Goal: Transaction & Acquisition: Subscribe to service/newsletter

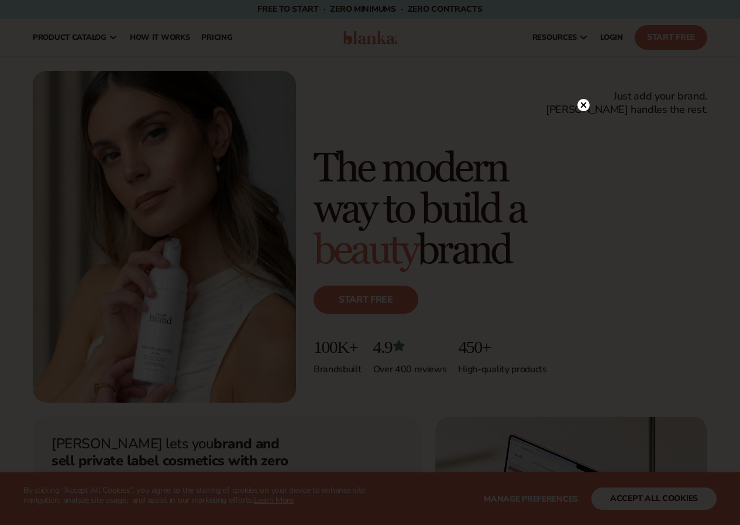
click at [584, 104] on icon at bounding box center [584, 105] width 6 height 6
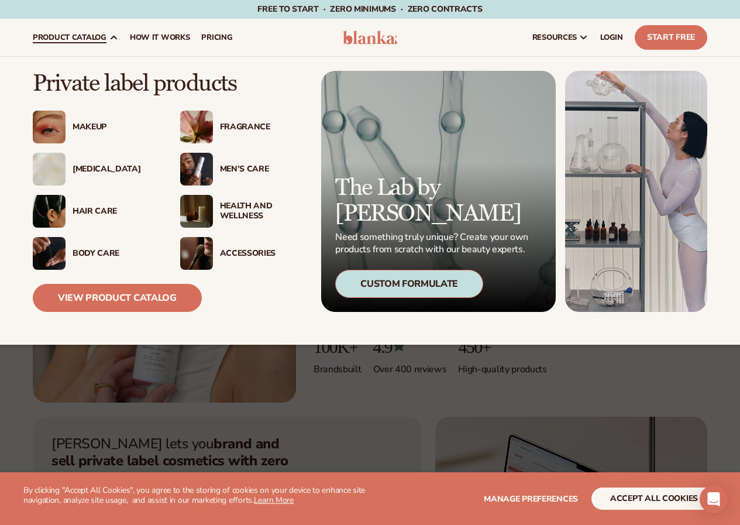
click at [200, 211] on img at bounding box center [196, 211] width 33 height 33
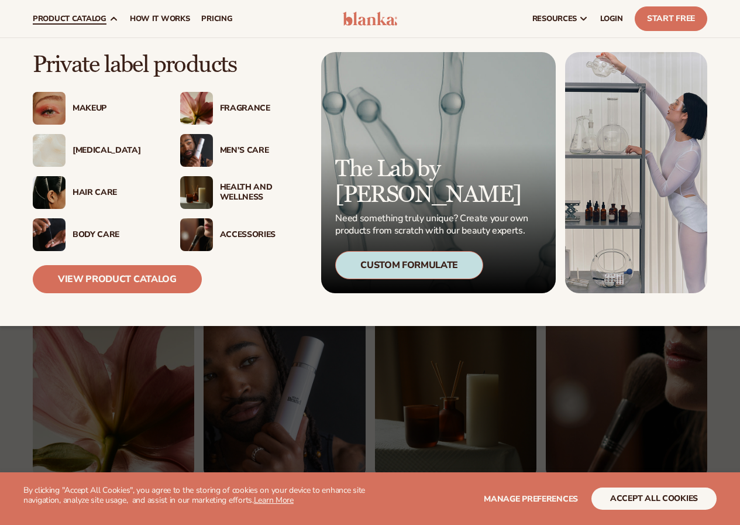
scroll to position [410, 0]
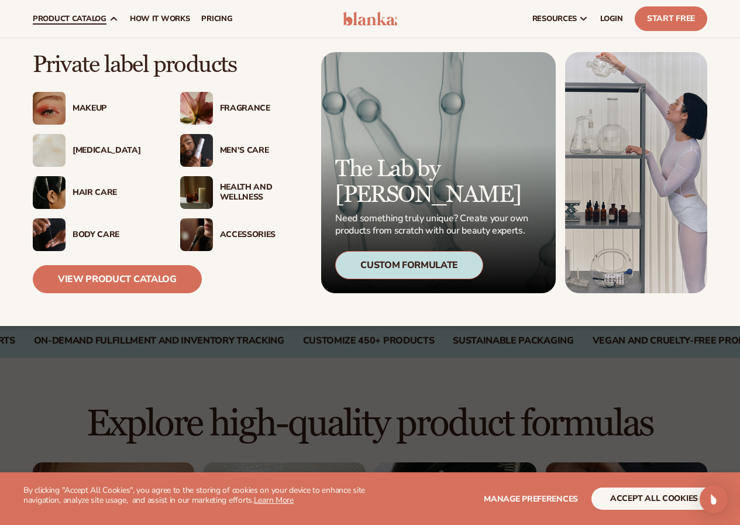
click at [202, 197] on img at bounding box center [196, 192] width 33 height 33
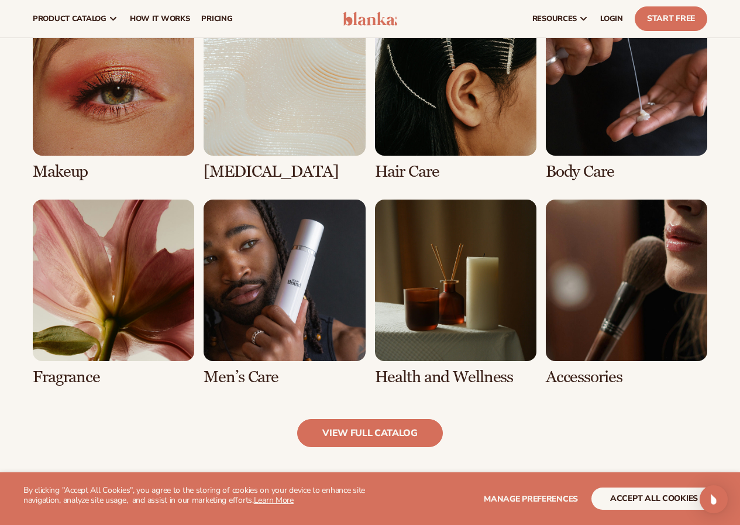
scroll to position [819, 0]
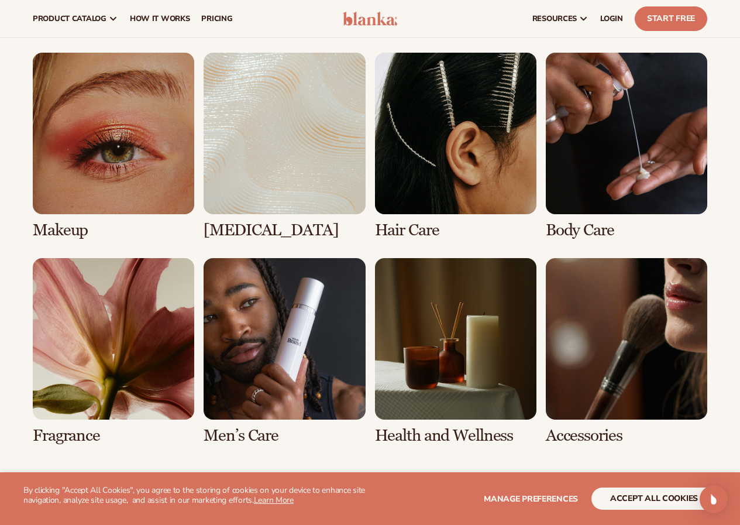
click at [407, 371] on link "7 / 8" at bounding box center [456, 351] width 162 height 187
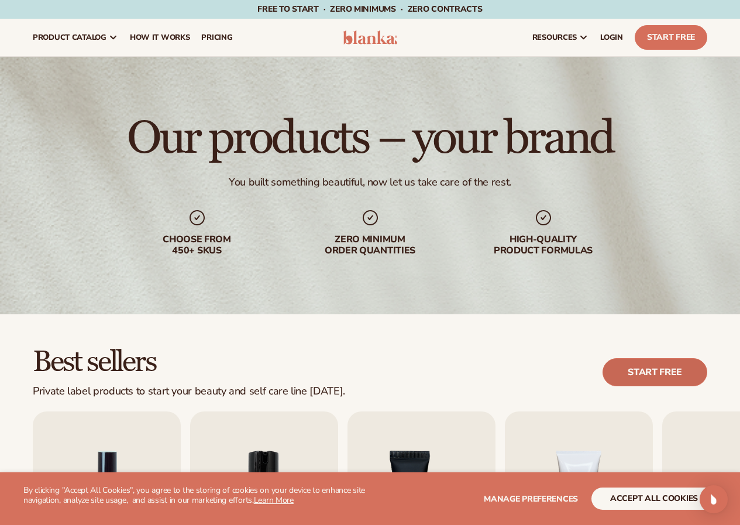
click at [650, 370] on link "Start free" at bounding box center [655, 372] width 105 height 28
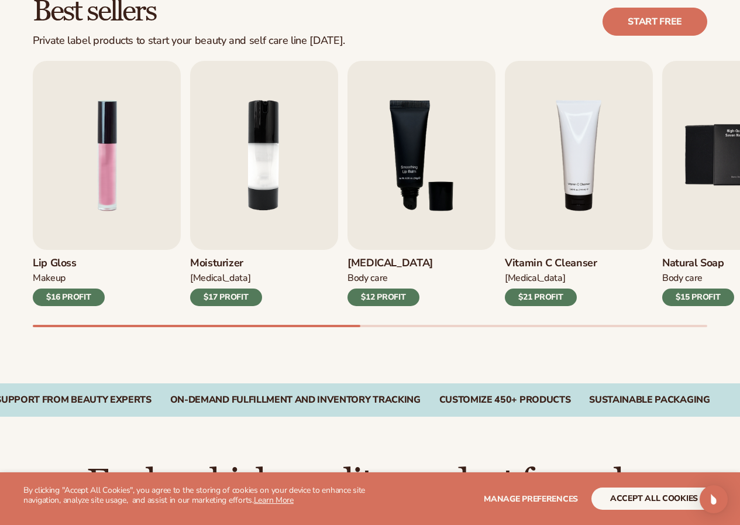
scroll to position [351, 0]
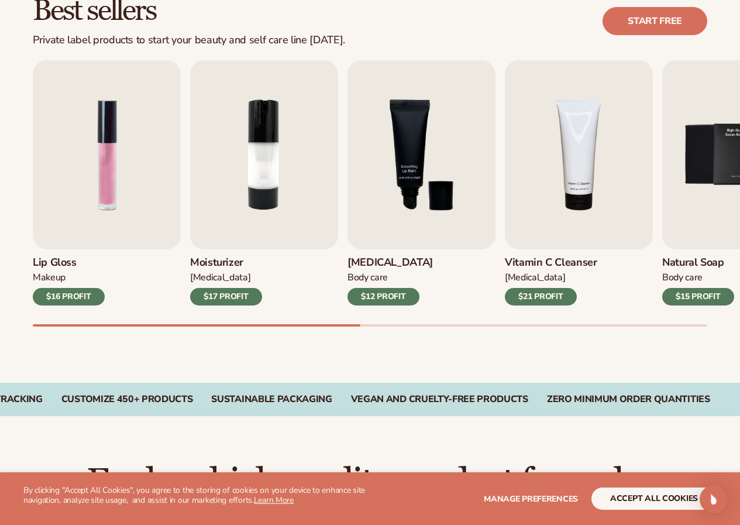
click at [19, 361] on div "Best sellers Private label products to start your beauty and self care line [DA…" at bounding box center [370, 173] width 740 height 420
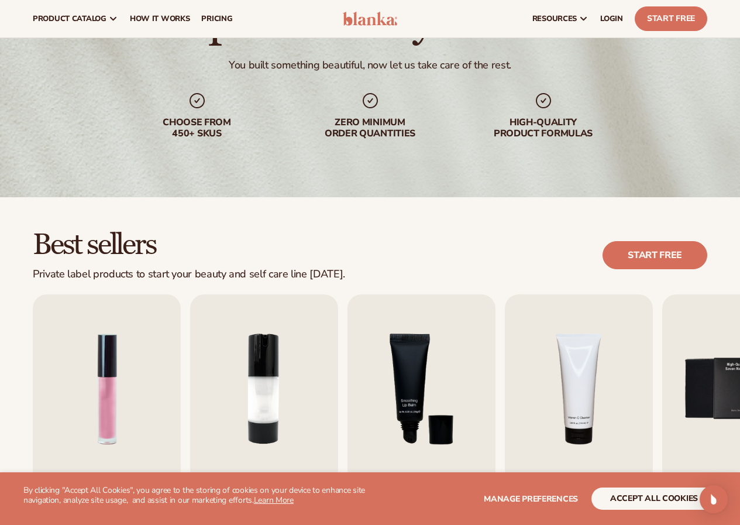
scroll to position [0, 0]
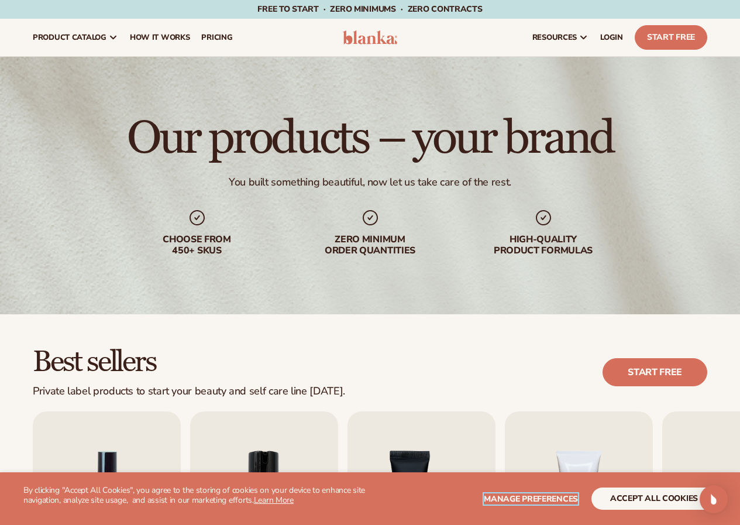
click at [520, 498] on span "Manage preferences" at bounding box center [531, 498] width 94 height 11
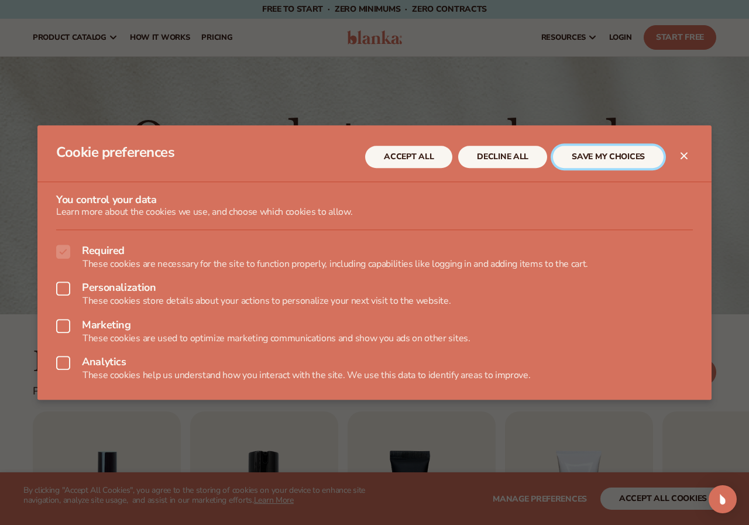
click at [586, 157] on button "SAVE MY CHOICES" at bounding box center [608, 157] width 111 height 22
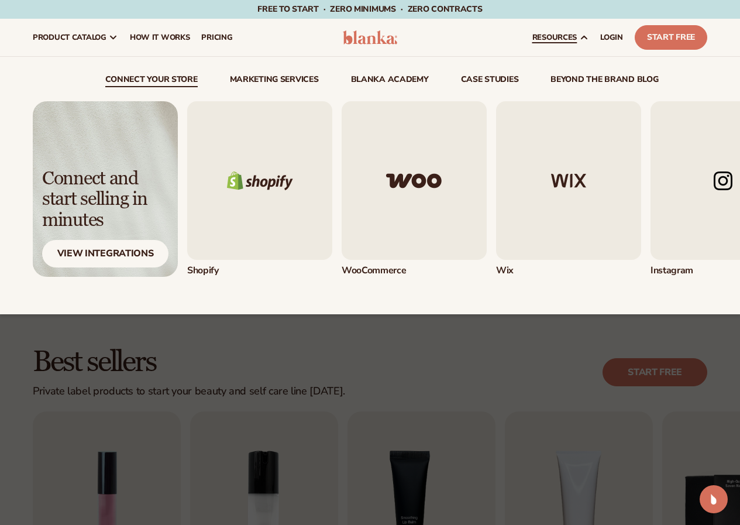
click at [568, 36] on span "resources" at bounding box center [555, 37] width 44 height 9
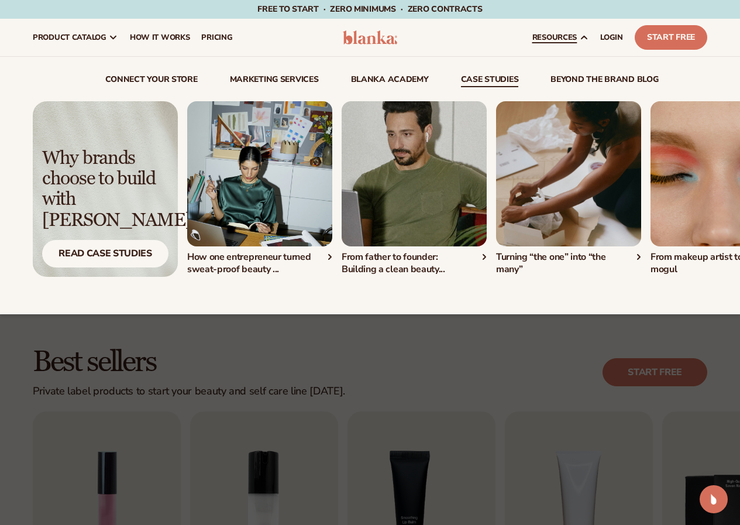
click at [637, 78] on link "beyond the brand blog" at bounding box center [605, 82] width 108 height 12
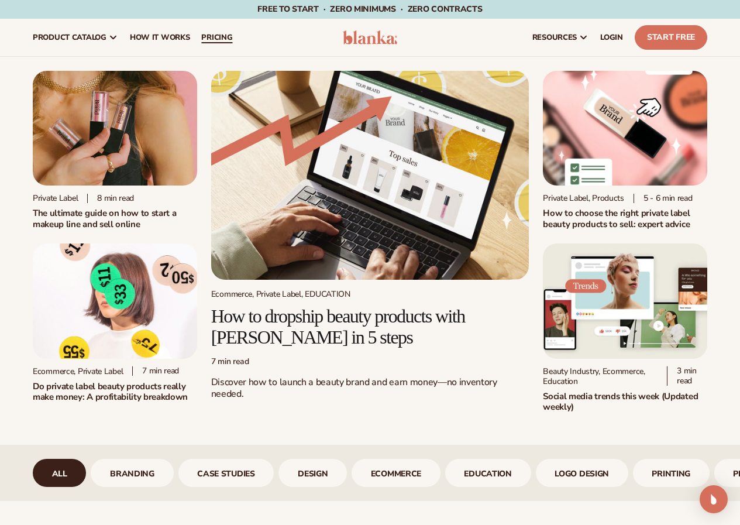
click at [215, 40] on span "pricing" at bounding box center [216, 37] width 31 height 9
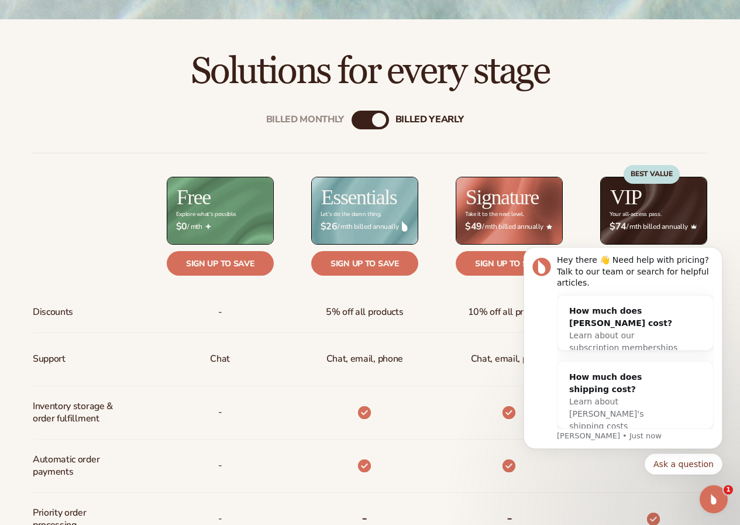
click at [715, 122] on div "Billed Monthly billed Yearly Billed Monthly billed Yearly Discounts Support Inv…" at bounding box center [370, 471] width 740 height 759
click at [717, 254] on icon "Dismiss notification" at bounding box center [719, 251] width 6 height 6
